Goal: Check status: Check status

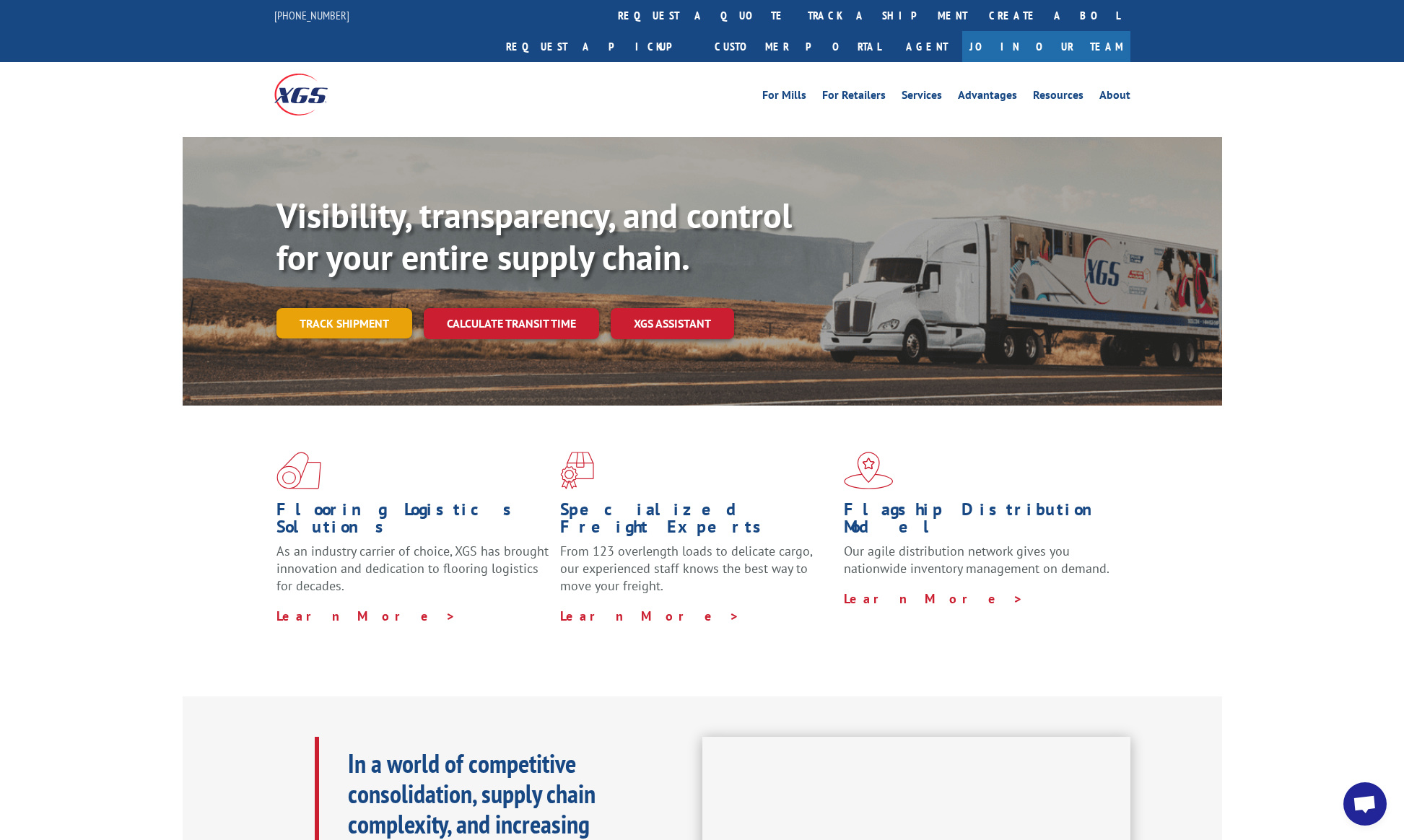
click at [383, 308] on link "Track shipment" at bounding box center [344, 324] width 136 height 30
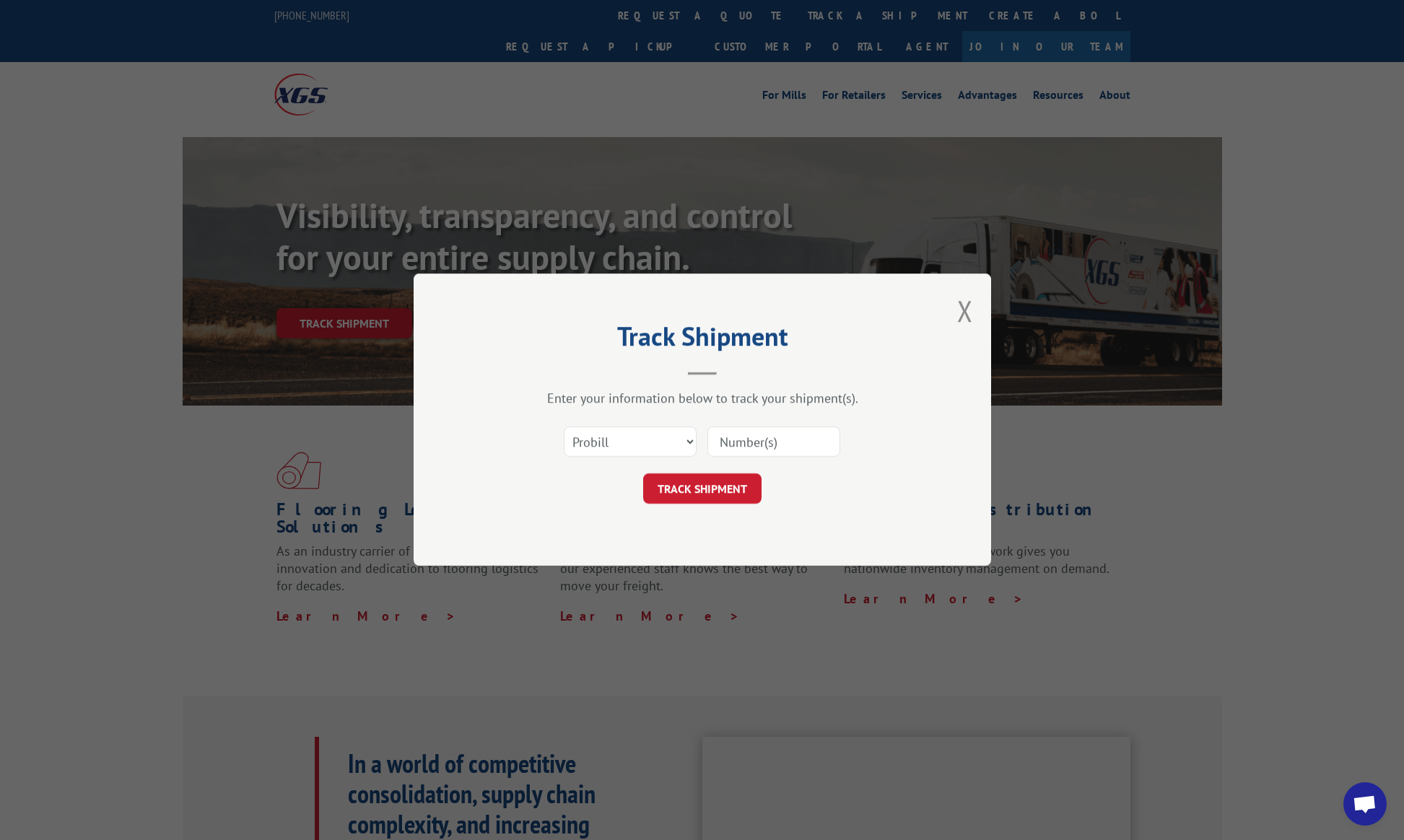
click at [790, 435] on input at bounding box center [774, 442] width 133 height 30
paste input "17605127"
type input "17605127"
click at [732, 487] on button "TRACK SHIPMENT" at bounding box center [702, 489] width 119 height 30
